Goal: Navigation & Orientation: Understand site structure

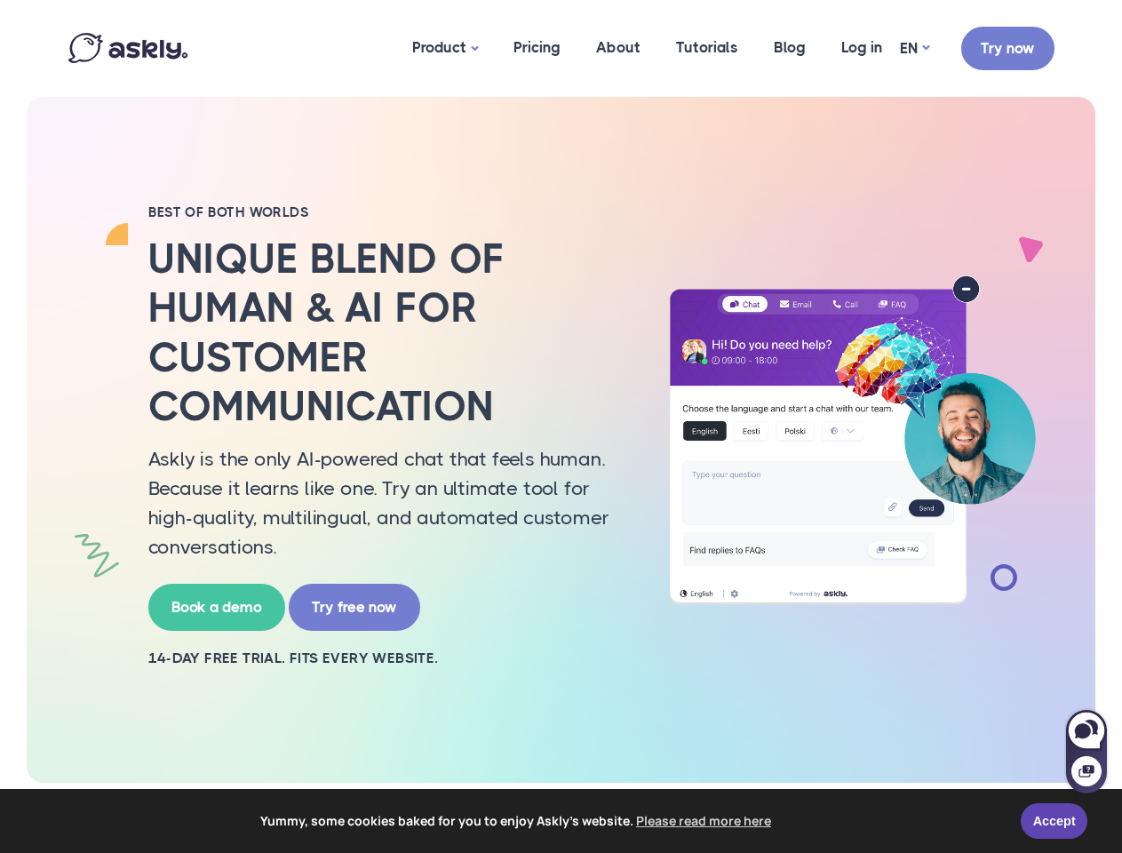
click at [561, 426] on h2 "Unique blend of human & AI for customer communication" at bounding box center [388, 333] width 480 height 196
click at [561, 821] on span "Yummy, some cookies baked for you to enjoy Askly's website. Please read more he…" at bounding box center [517, 821] width 983 height 27
click at [1054, 821] on link "Accept" at bounding box center [1054, 821] width 67 height 36
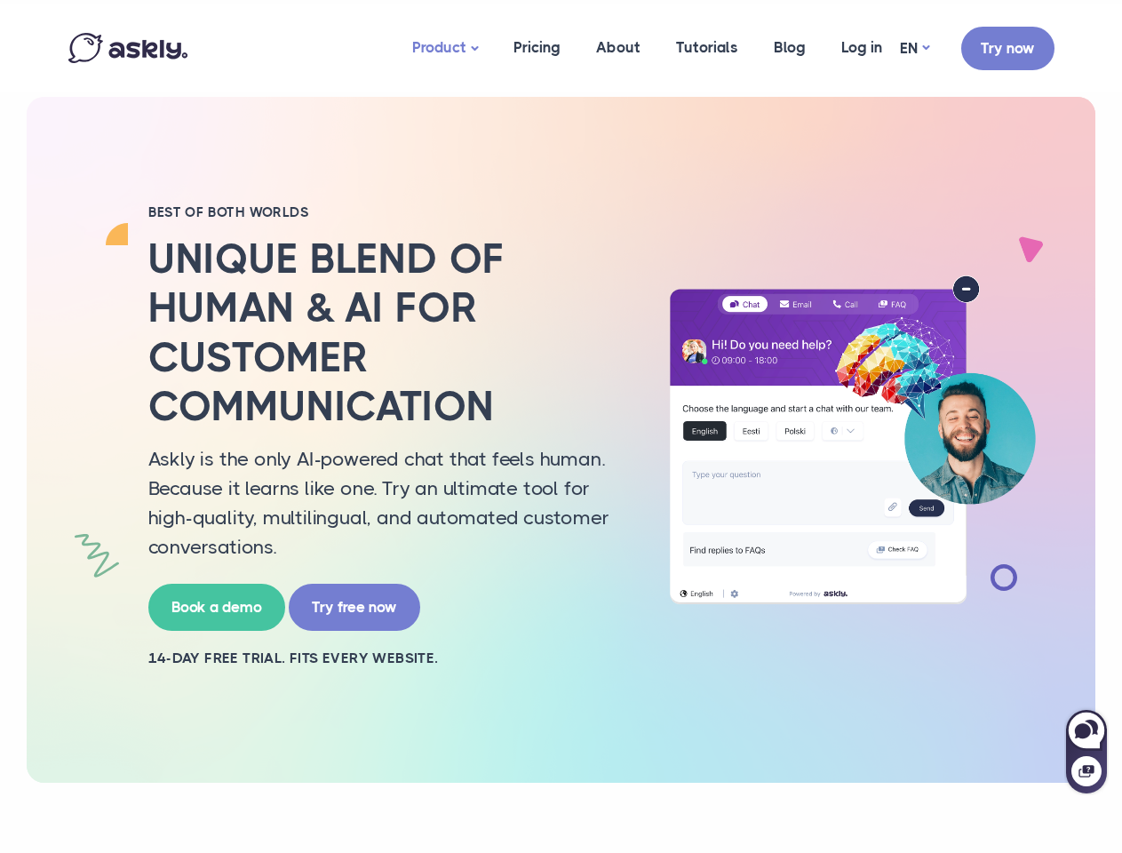
click at [446, 48] on link "Product" at bounding box center [444, 48] width 101 height 88
click at [1086, 751] on div at bounding box center [1086, 760] width 41 height 65
click at [1086, 730] on icon at bounding box center [1083, 730] width 16 height 15
click at [1086, 771] on icon at bounding box center [1085, 771] width 15 height 12
